Goal: Information Seeking & Learning: Understand process/instructions

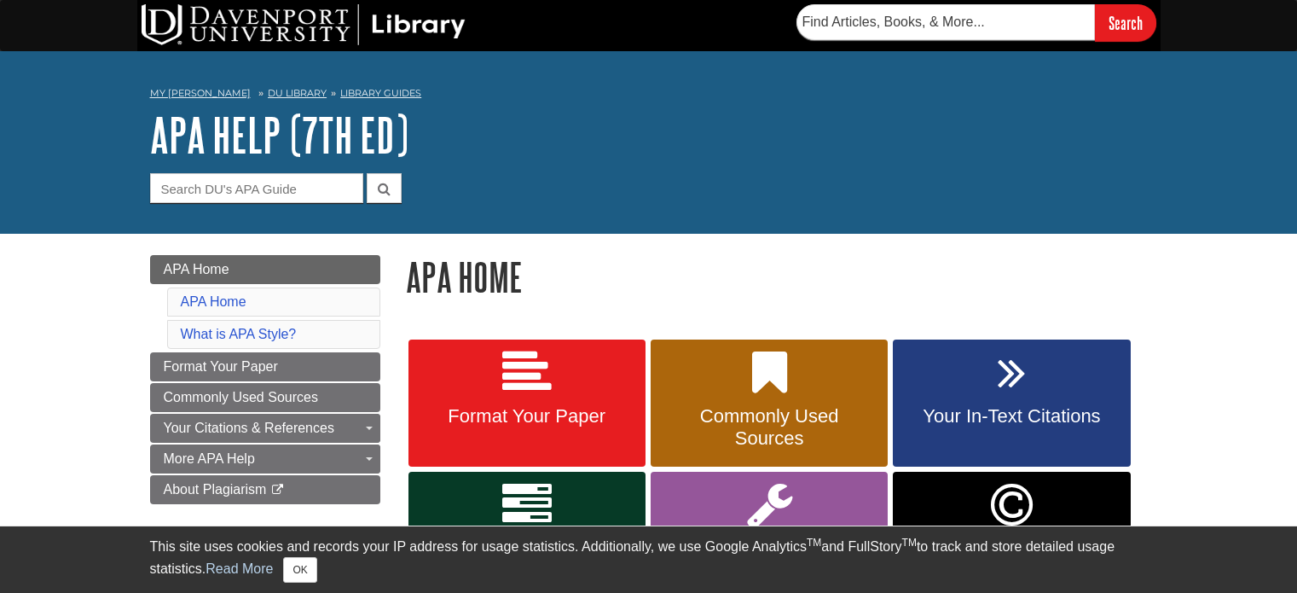
click at [808, 391] on link "Commonly Used Sources" at bounding box center [768, 403] width 237 height 128
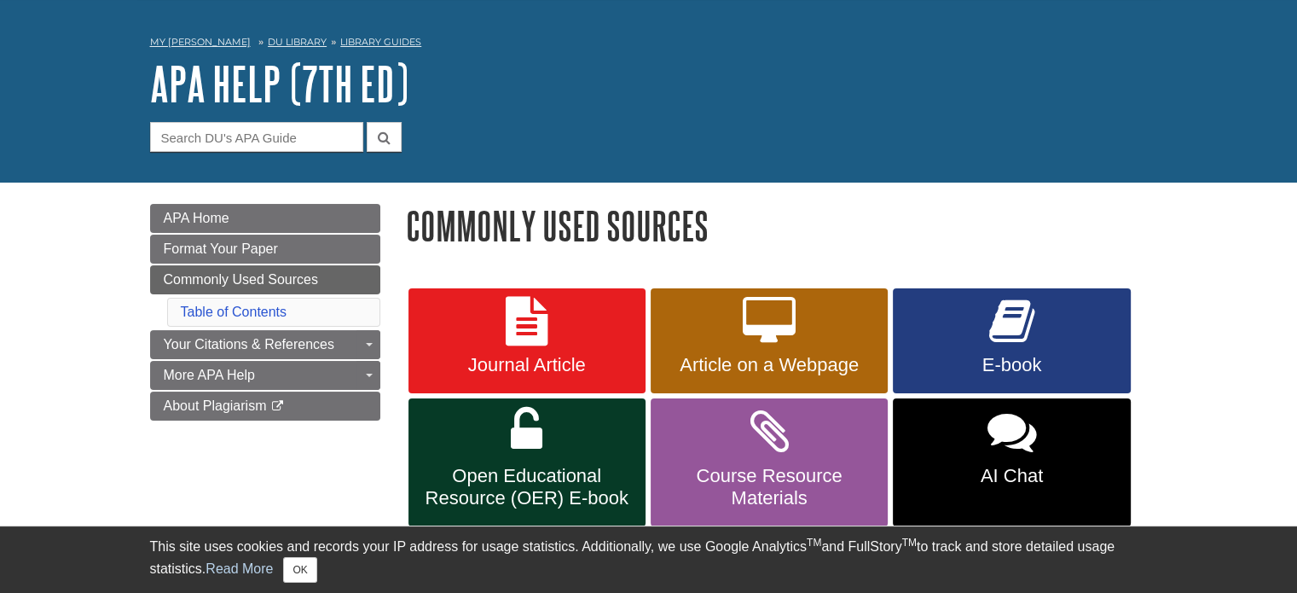
scroll to position [85, 0]
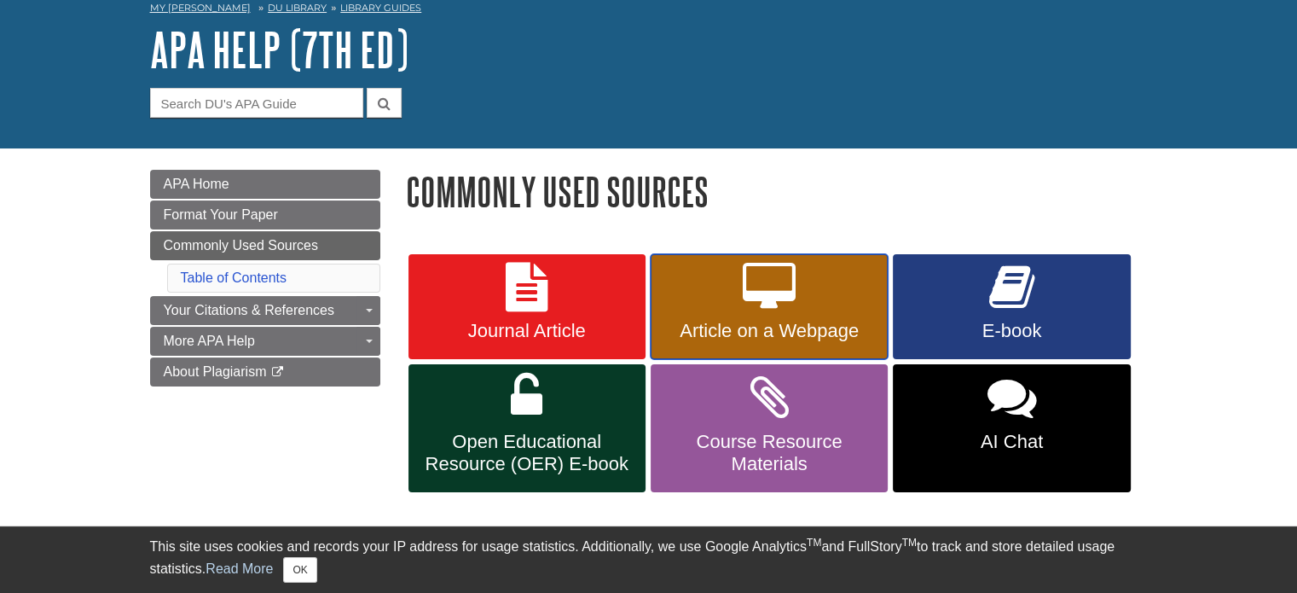
click at [841, 334] on span "Article on a Webpage" at bounding box center [768, 331] width 211 height 22
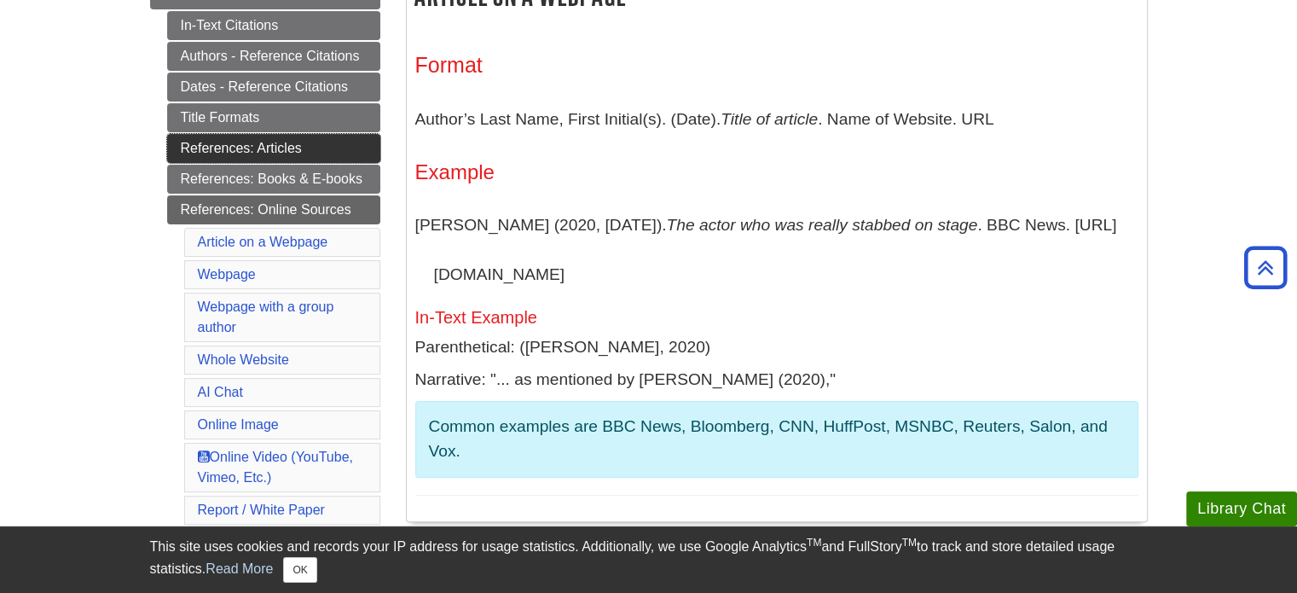
scroll to position [338, 0]
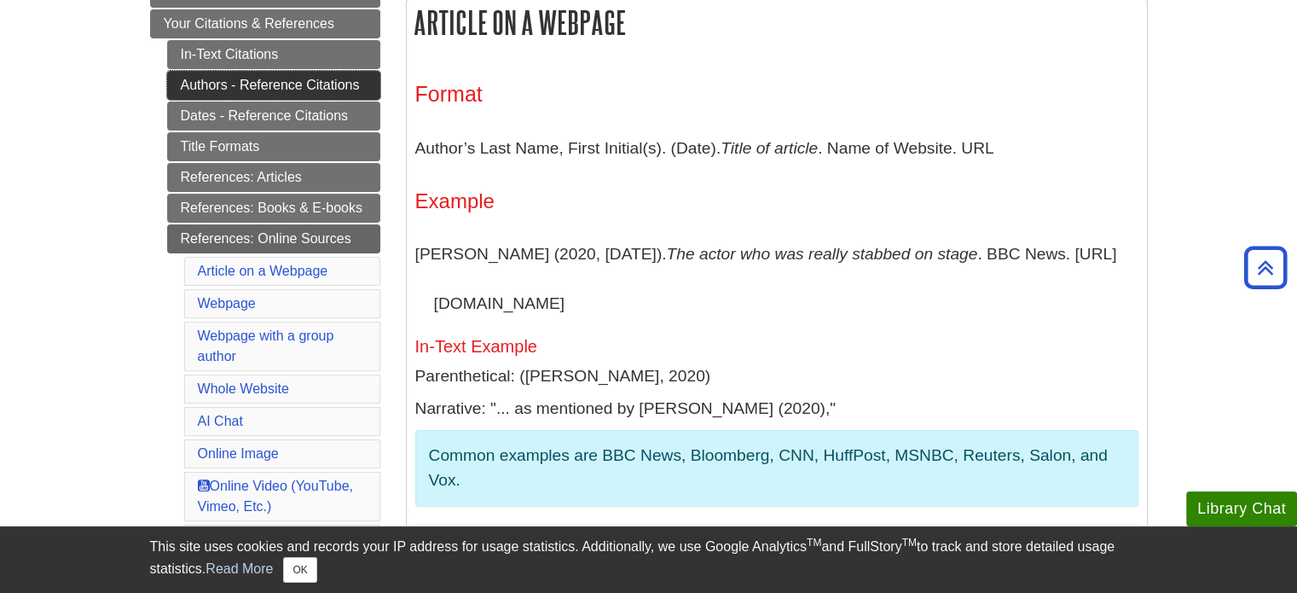
click at [355, 78] on link "Authors - Reference Citations" at bounding box center [273, 85] width 213 height 29
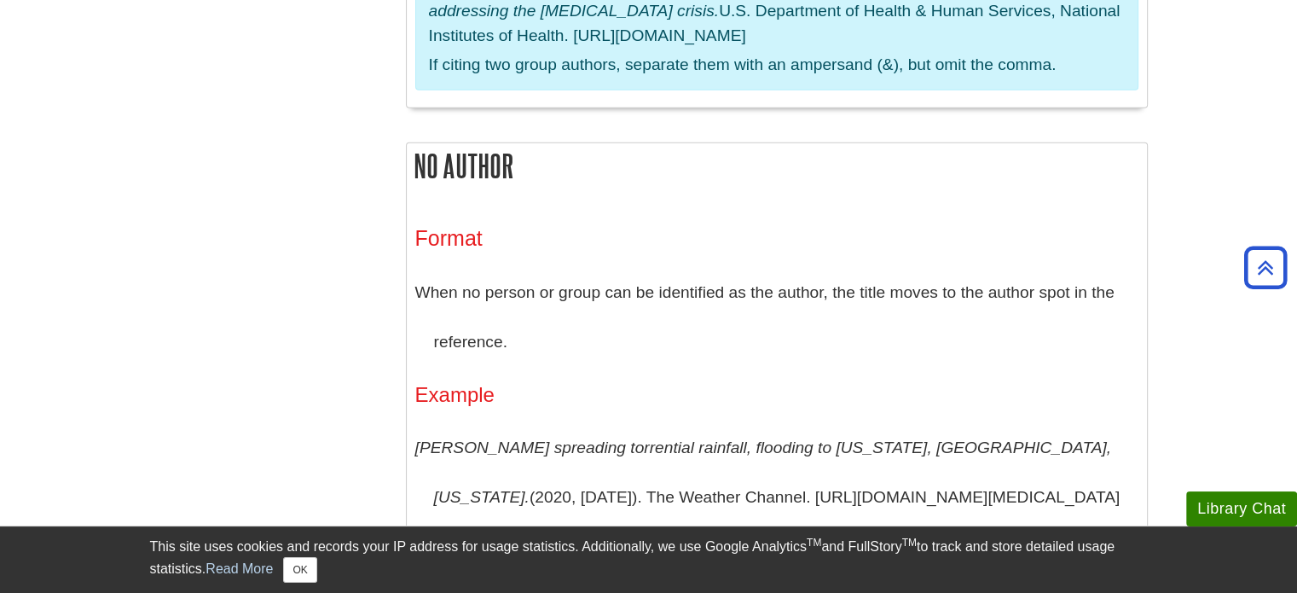
scroll to position [4433, 0]
